Goal: Task Accomplishment & Management: Complete application form

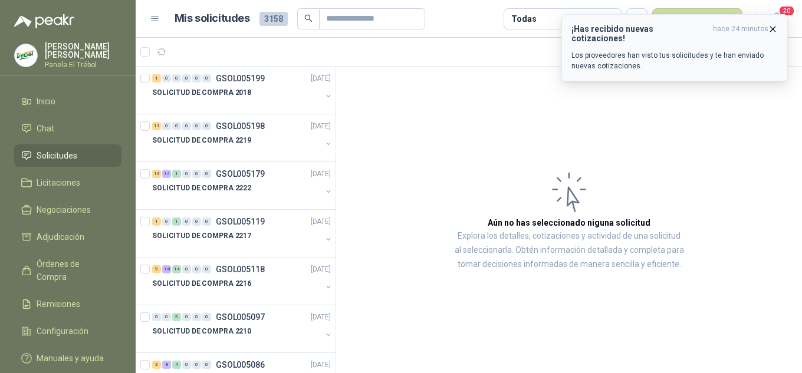
click at [776, 31] on icon "button" at bounding box center [772, 29] width 10 height 10
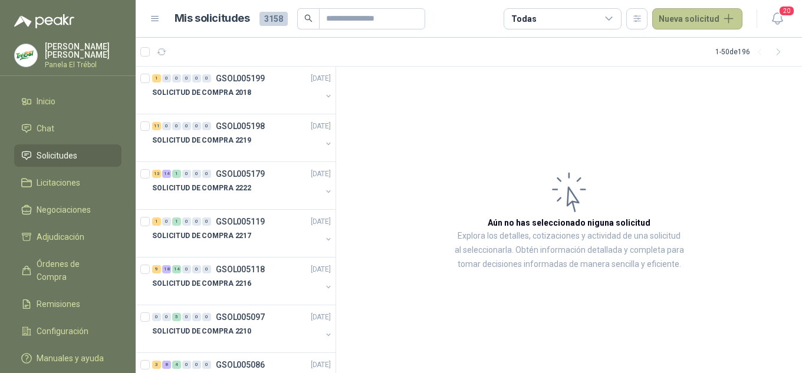
click at [704, 17] on button "Nueva solicitud" at bounding box center [697, 18] width 90 height 21
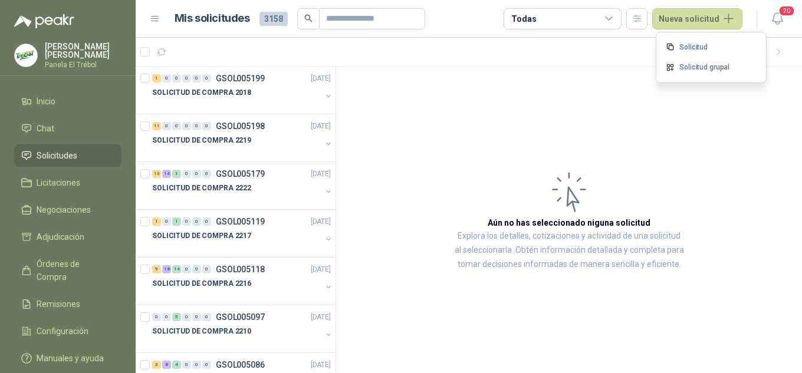
click at [723, 70] on link "Solicitud grupal" at bounding box center [711, 67] width 100 height 21
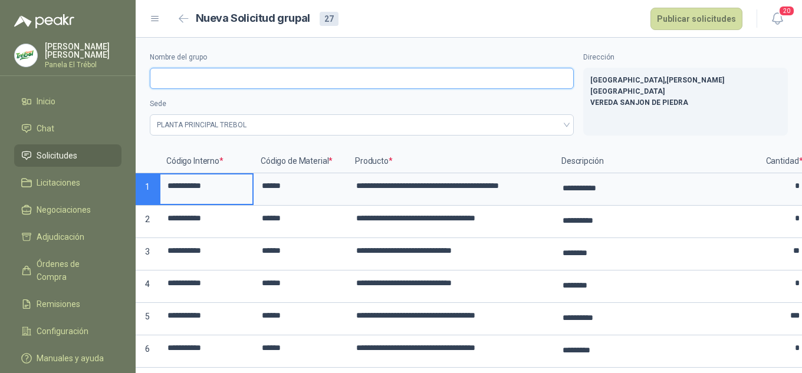
click at [170, 77] on input "Nombre del grupo" at bounding box center [362, 78] width 424 height 21
type input "**********"
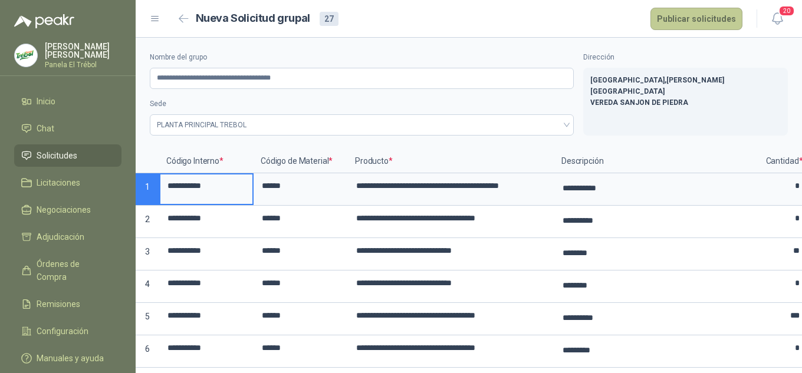
click at [717, 22] on button "Publicar solicitudes" at bounding box center [696, 19] width 92 height 22
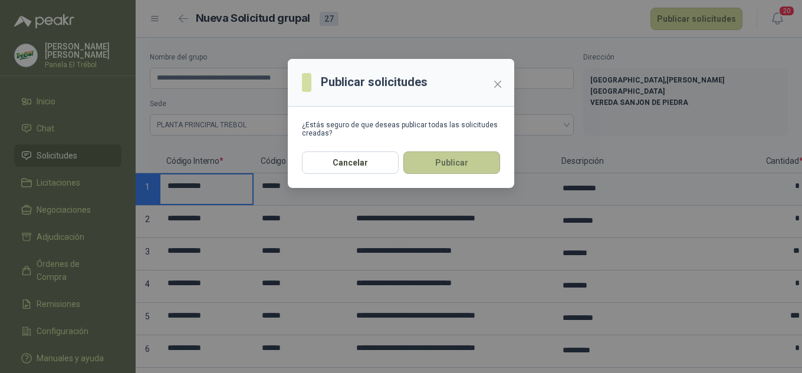
click at [447, 171] on button "Publicar" at bounding box center [451, 162] width 97 height 22
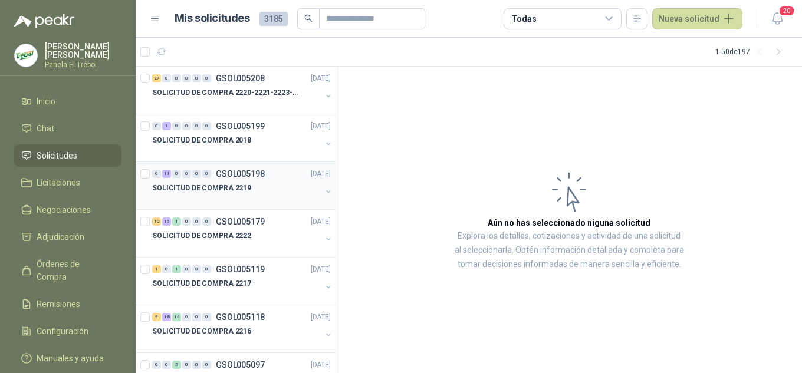
click at [324, 192] on button "button" at bounding box center [328, 191] width 9 height 9
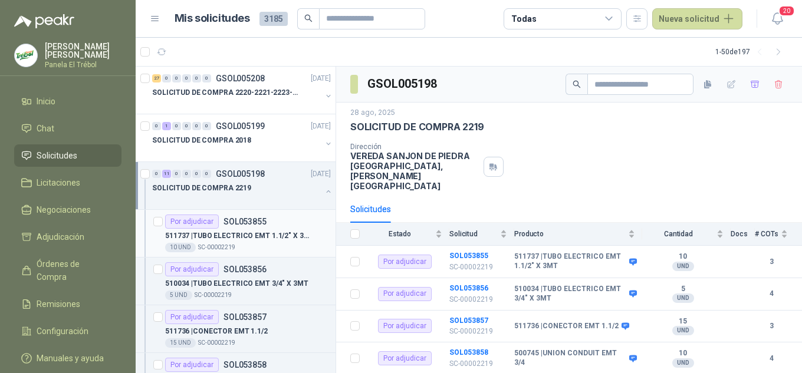
click at [249, 233] on p "511737 | TUBO ELECTRICO EMT 1.1/2" X 3MT" at bounding box center [238, 235] width 147 height 11
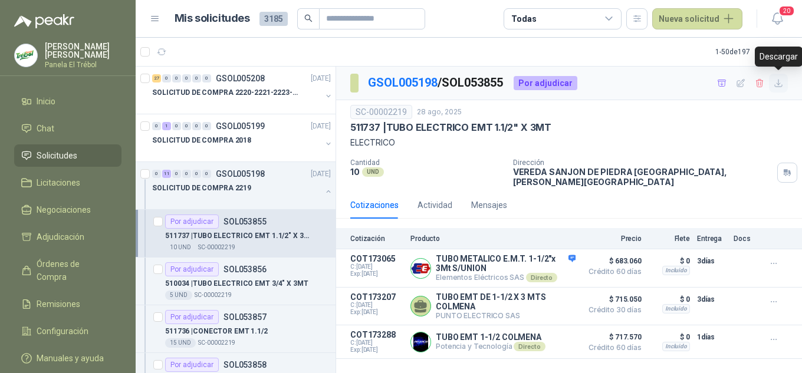
click at [777, 85] on icon "button" at bounding box center [778, 83] width 10 height 10
click at [241, 285] on p "510034 | TUBO ELECTRICO EMT 3/4" X 3MT" at bounding box center [236, 283] width 143 height 11
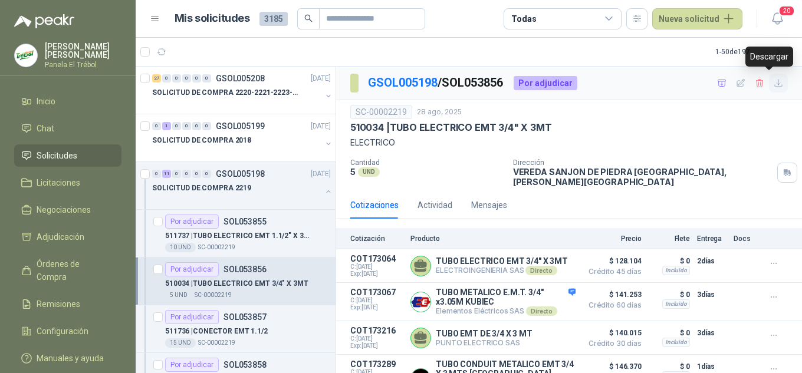
click at [773, 81] on icon "button" at bounding box center [778, 83] width 10 height 10
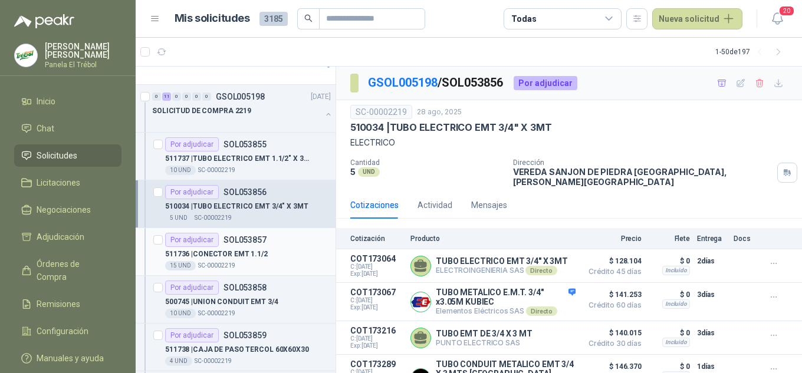
scroll to position [78, 0]
click at [233, 251] on p "511736 | CONECTOR EMT 1.1/2" at bounding box center [216, 253] width 103 height 11
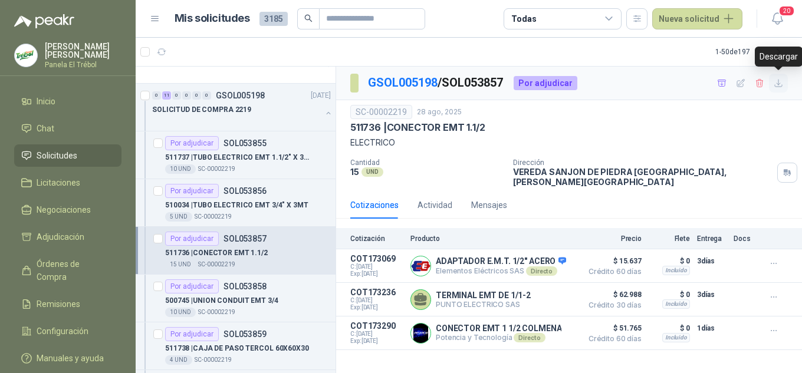
click at [779, 85] on icon "button" at bounding box center [778, 83] width 10 height 10
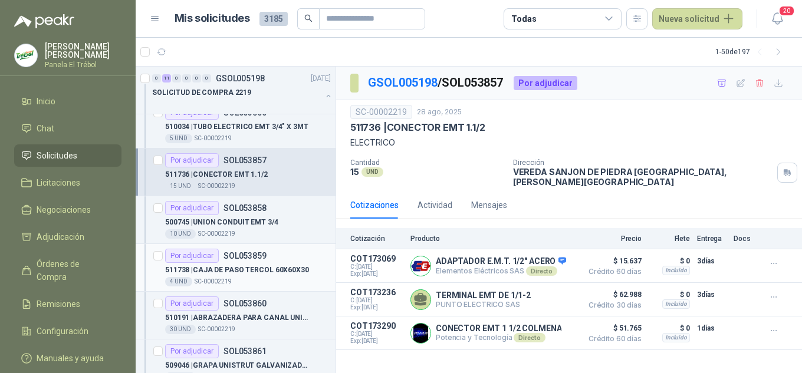
scroll to position [157, 0]
click at [233, 218] on p "500745 | UNION CONDUIT EMT 3/4" at bounding box center [221, 221] width 113 height 11
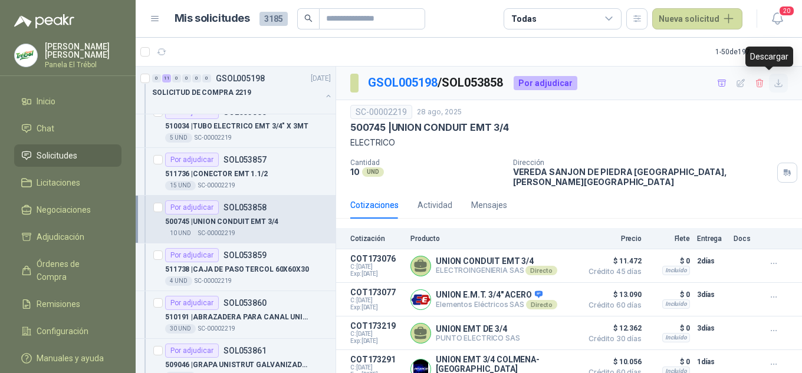
click at [773, 81] on icon "button" at bounding box center [778, 83] width 10 height 10
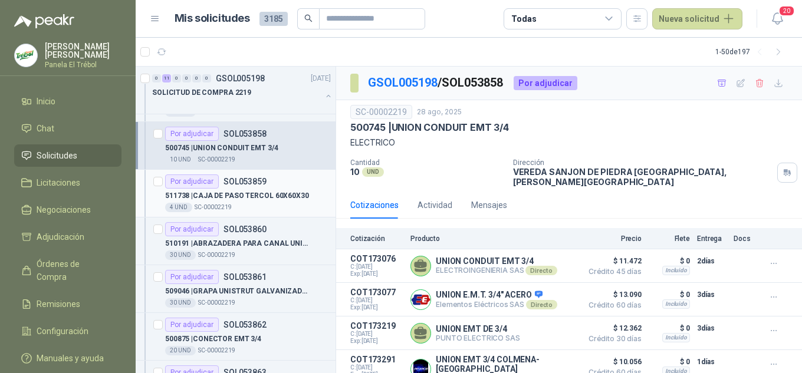
scroll to position [236, 0]
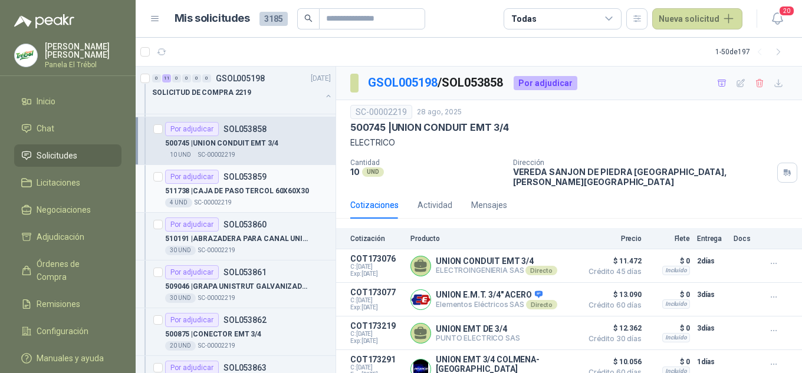
click at [238, 188] on p "511738 | CAJA DE PASO TERCOL 60X60X30" at bounding box center [237, 191] width 144 height 11
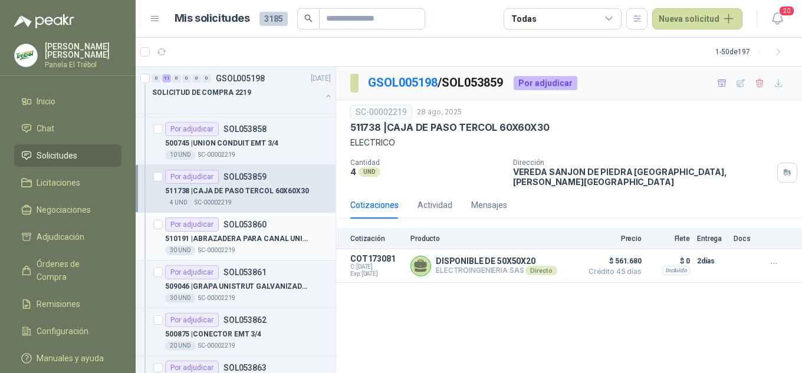
click at [249, 233] on p "510191 | ABRAZADERA PARA CANAL UNISTRUT 1.1/2"" at bounding box center [238, 238] width 147 height 11
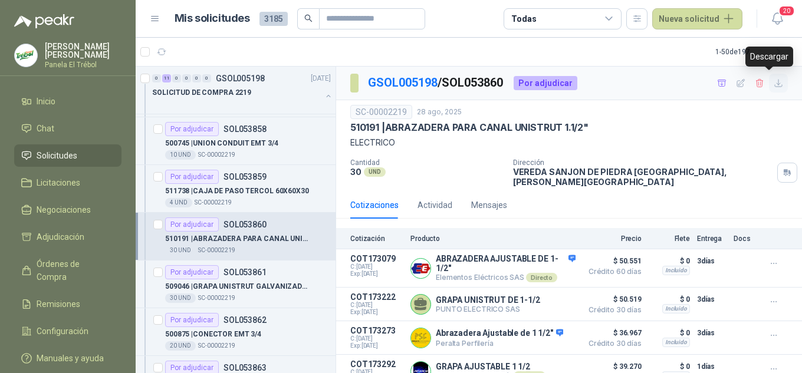
click at [773, 86] on icon "button" at bounding box center [778, 83] width 10 height 10
click at [234, 282] on p "509046 | GRAPA UNISTRUT GALVANIZADA 3/4"COMPLETO" at bounding box center [238, 286] width 147 height 11
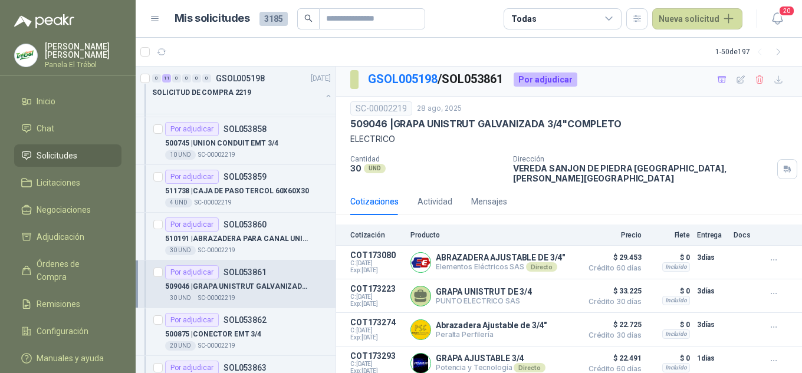
scroll to position [4, 0]
click at [773, 82] on icon "button" at bounding box center [778, 79] width 10 height 10
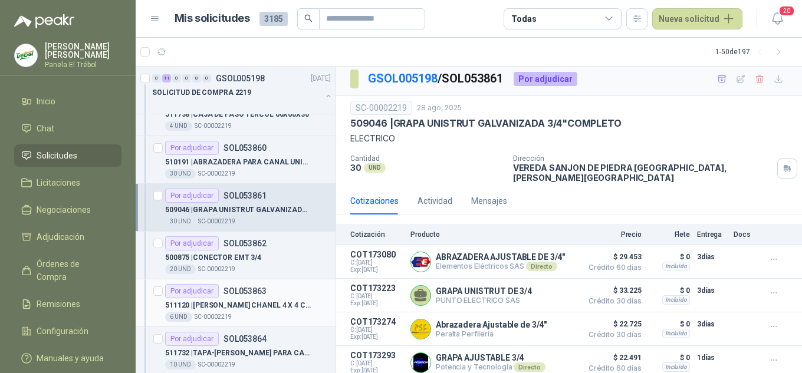
scroll to position [314, 0]
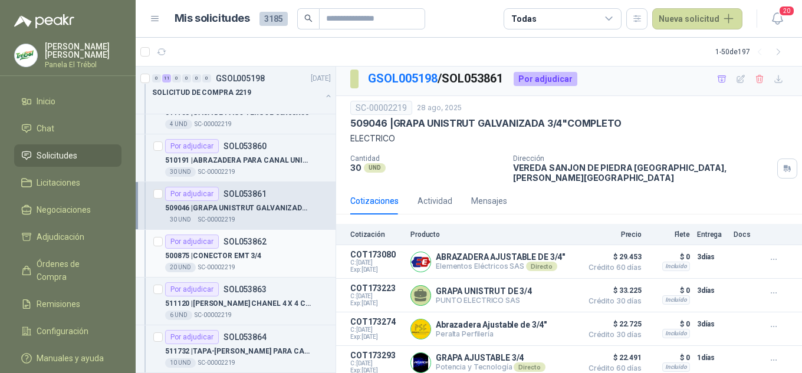
click at [219, 255] on p "500875 | CONECTOR EMT 3/4" at bounding box center [213, 255] width 96 height 11
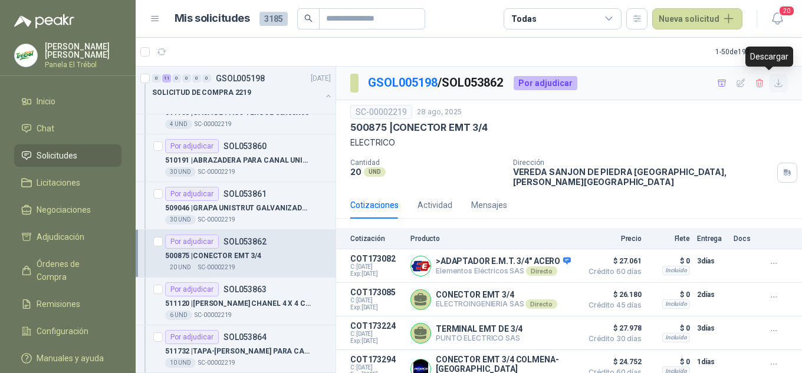
click at [773, 83] on icon "button" at bounding box center [778, 83] width 10 height 10
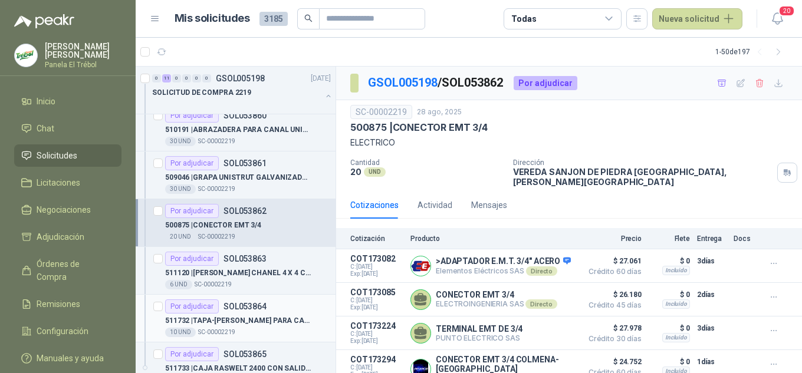
scroll to position [393, 0]
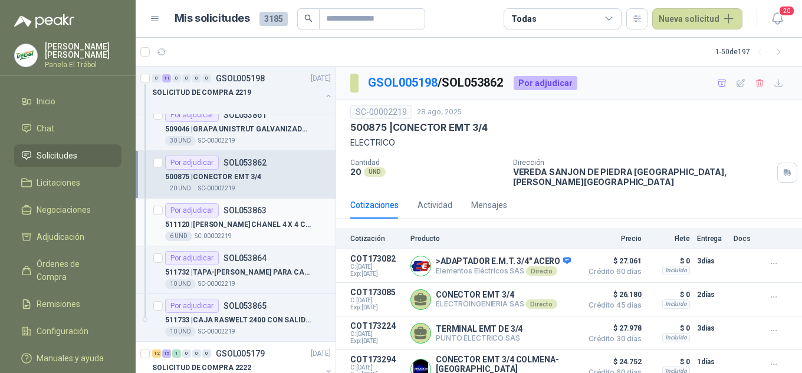
click at [222, 223] on p "511120 | [PERSON_NAME] CHANEL 4 X 4 CM X 3MT" at bounding box center [238, 224] width 147 height 11
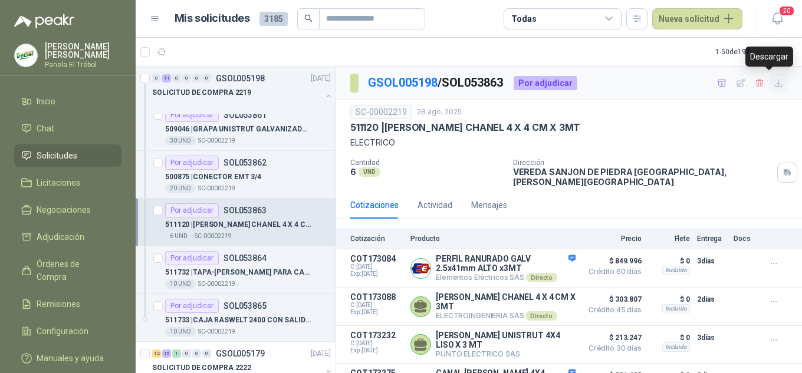
click at [773, 81] on icon "button" at bounding box center [778, 83] width 10 height 10
click at [246, 276] on p "511732 | TAPA-[PERSON_NAME] PARA CAJA RAWELT 2400" at bounding box center [238, 272] width 147 height 11
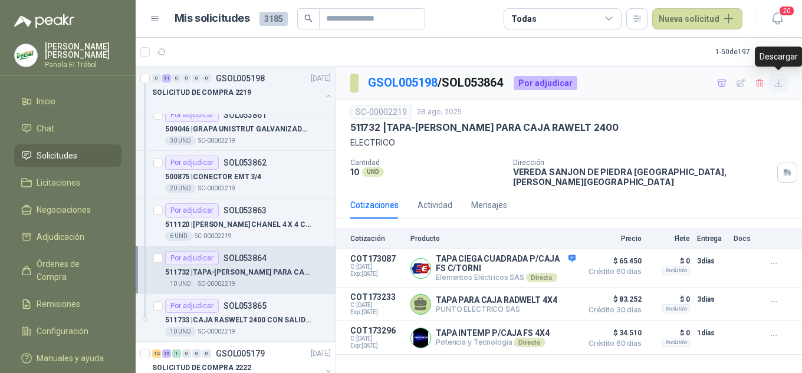
click at [781, 84] on icon "button" at bounding box center [778, 83] width 10 height 10
click at [225, 318] on p "511733 | CAJA RASWELT 2400 CON SALIDA 3/4” 4 HU" at bounding box center [238, 320] width 147 height 11
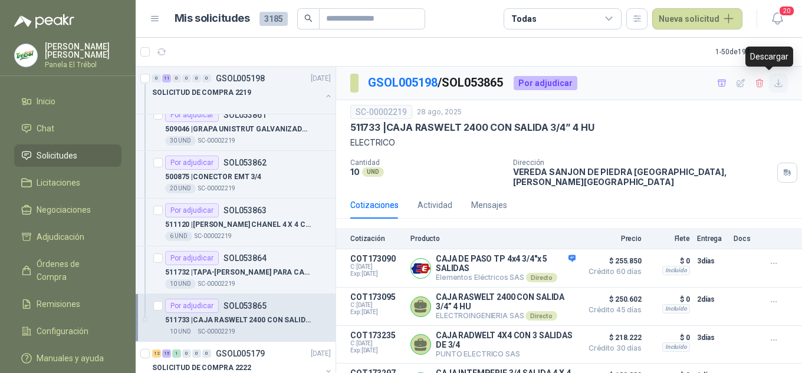
click at [774, 83] on icon "button" at bounding box center [777, 83] width 7 height 7
